Goal: Task Accomplishment & Management: Manage account settings

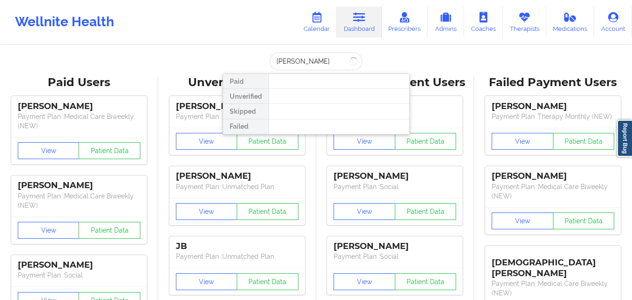
type input "[PERSON_NAME]"
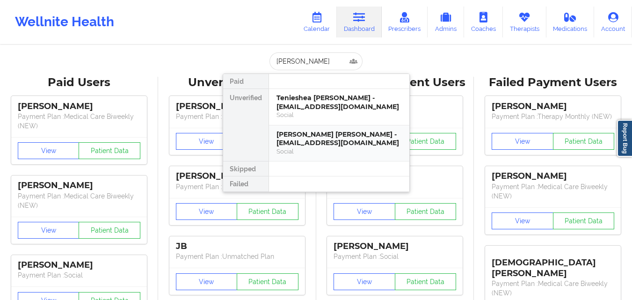
click at [377, 131] on div "[PERSON_NAME] [PERSON_NAME] - [EMAIL_ADDRESS][DOMAIN_NAME]" at bounding box center [339, 138] width 125 height 17
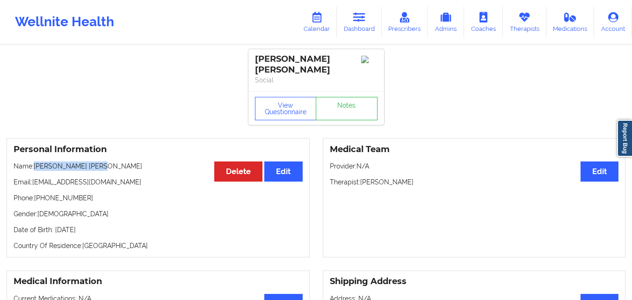
drag, startPoint x: 36, startPoint y: 158, endPoint x: 113, endPoint y: 160, distance: 77.3
click at [113, 161] on p "Name: [PERSON_NAME] [PERSON_NAME]" at bounding box center [158, 165] width 289 height 9
copy p "[PERSON_NAME] [PERSON_NAME]"
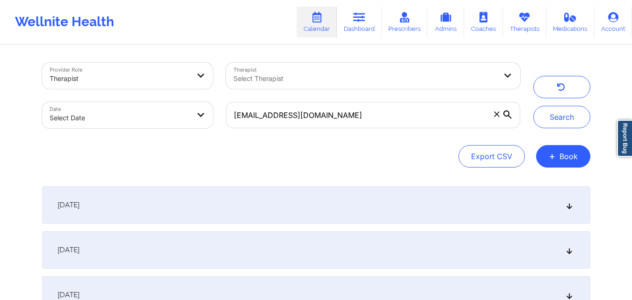
click at [374, 116] on input "[EMAIL_ADDRESS][DOMAIN_NAME]" at bounding box center [373, 115] width 294 height 26
click at [374, 116] on input "lindamdionne@yahoo.com" at bounding box center [373, 115] width 294 height 26
type input "lee.mellon@gmail.com"
click at [540, 116] on button "Search" at bounding box center [562, 117] width 57 height 22
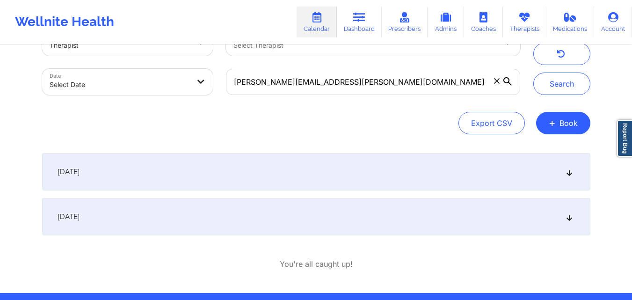
scroll to position [47, 0]
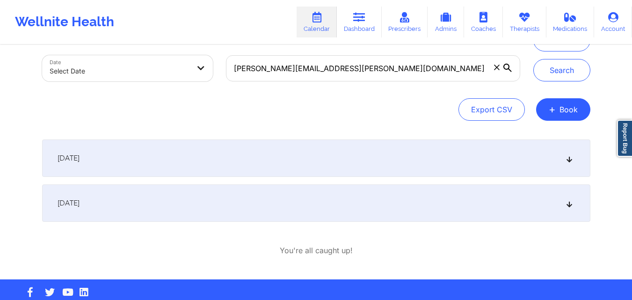
click at [309, 201] on div "October 7, 2025" at bounding box center [316, 202] width 549 height 37
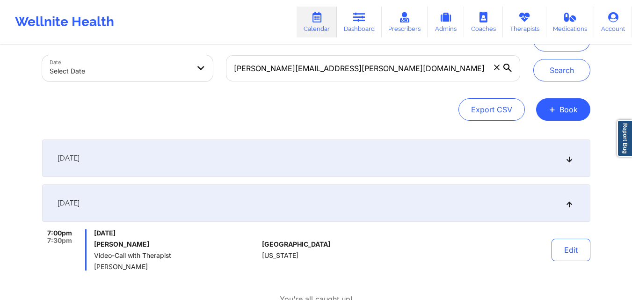
click at [315, 157] on div "September 30, 2025" at bounding box center [316, 157] width 549 height 37
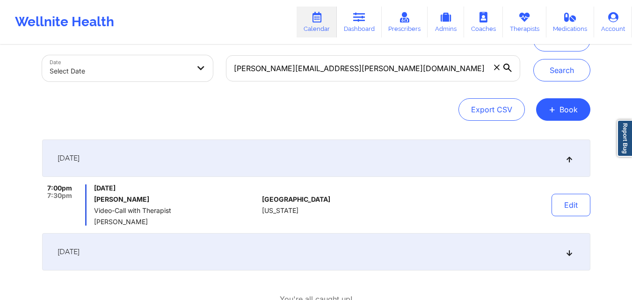
click at [330, 246] on div "October 7, 2025" at bounding box center [316, 251] width 549 height 37
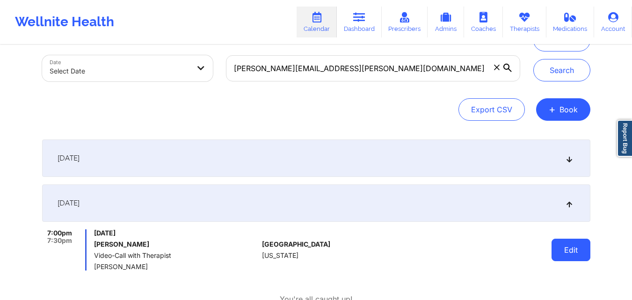
click at [569, 245] on button "Edit" at bounding box center [571, 250] width 39 height 22
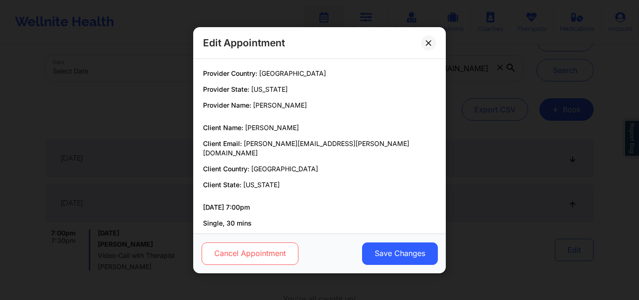
click at [270, 256] on button "Cancel Appointment" at bounding box center [250, 253] width 97 height 22
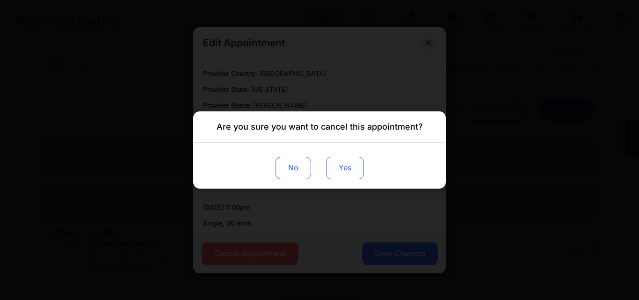
click at [347, 172] on button "Yes" at bounding box center [345, 168] width 38 height 22
